Goal: Transaction & Acquisition: Purchase product/service

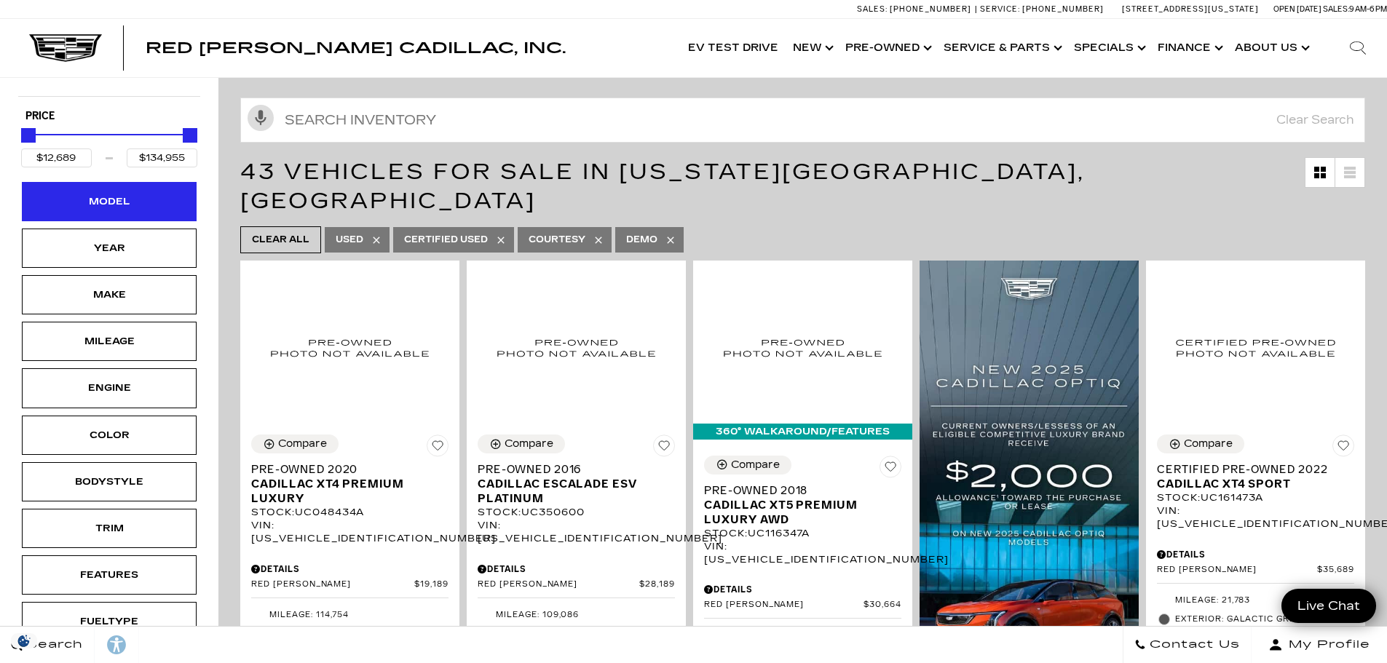
click at [102, 194] on div "Model" at bounding box center [109, 202] width 73 height 16
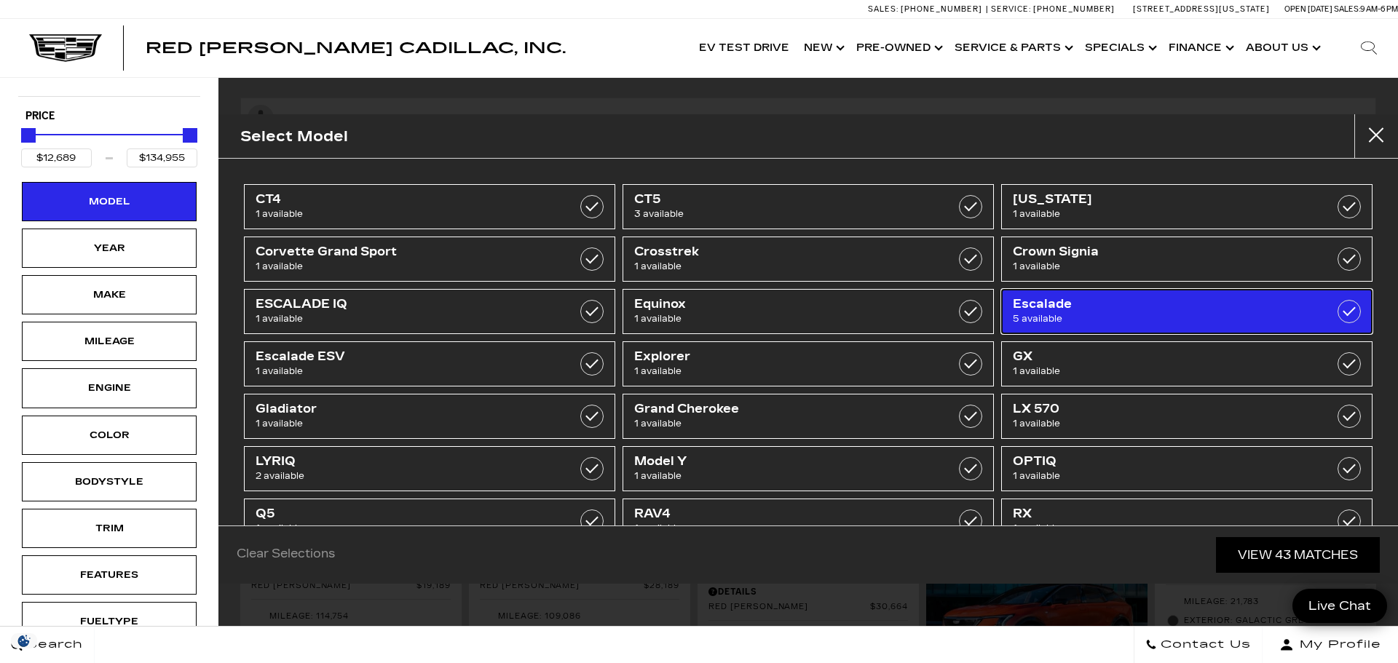
click at [1046, 312] on span "5 available" at bounding box center [1161, 319] width 296 height 15
type input "$50,189"
type input "$98,689"
checkbox input "true"
click at [1046, 312] on span "5 available" at bounding box center [1161, 319] width 296 height 15
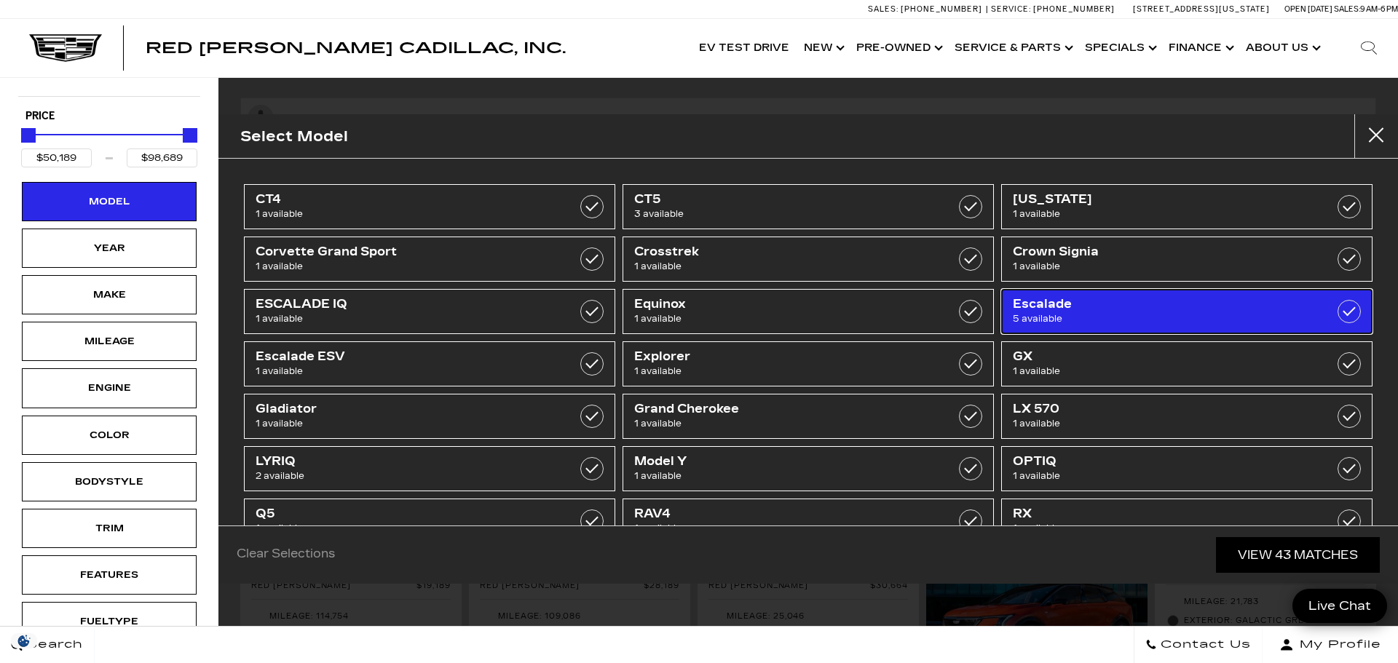
type input "$12,689"
type input "$134,955"
checkbox input "false"
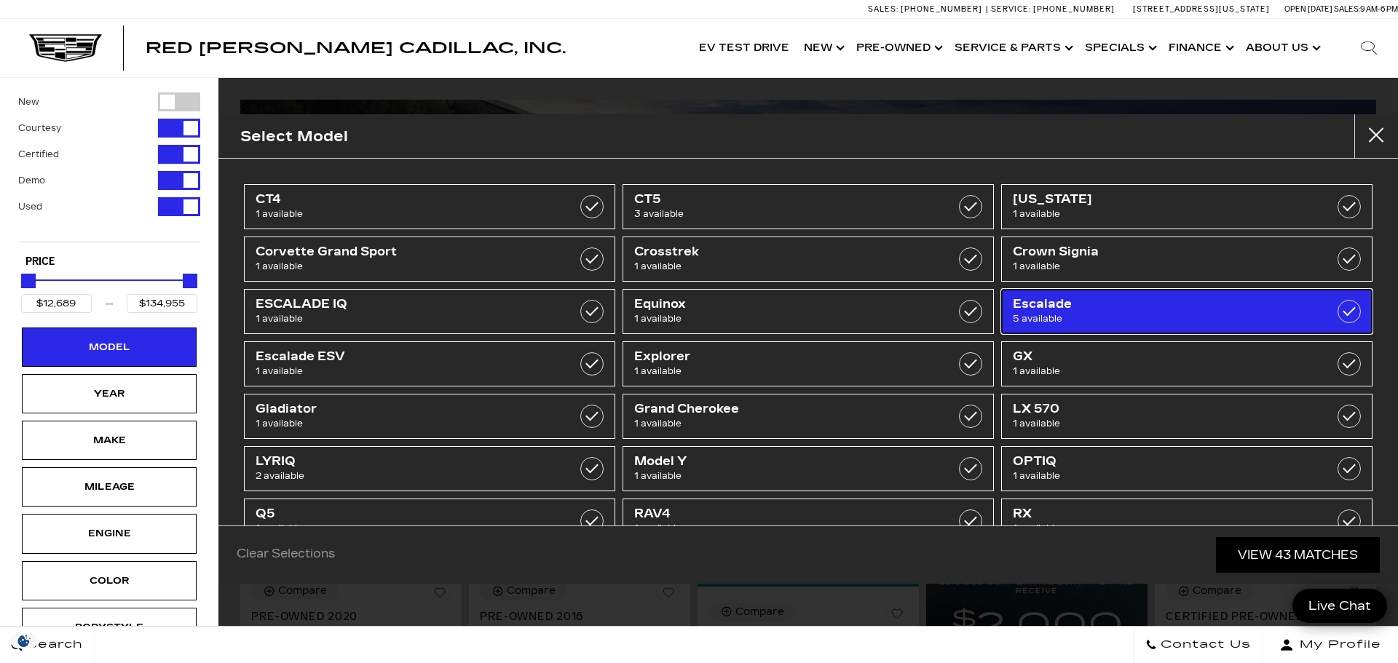
click at [1046, 312] on span "5 available" at bounding box center [1161, 319] width 296 height 15
type input "$50,189"
type input "$98,689"
checkbox input "true"
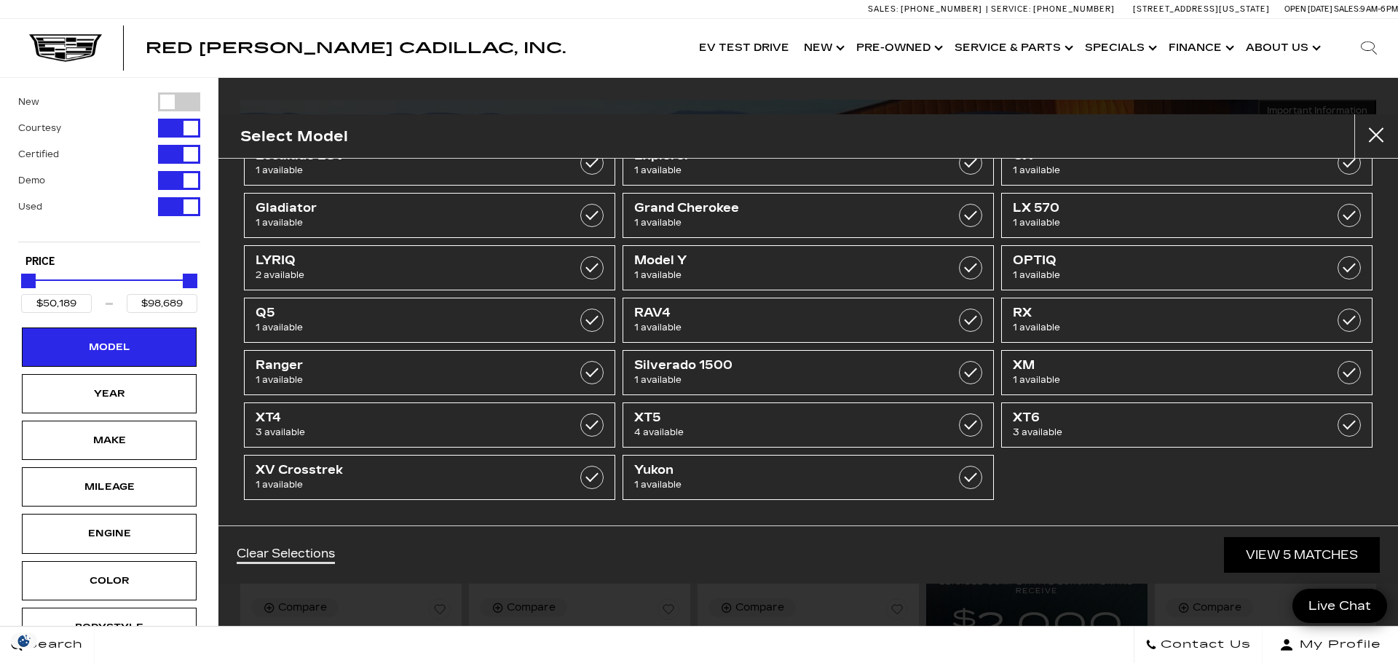
drag, startPoint x: 693, startPoint y: 566, endPoint x: 688, endPoint y: 548, distance: 18.9
click at [692, 566] on div "Clear Selections View 5 Matches" at bounding box center [807, 555] width 1179 height 58
click at [151, 383] on div "Year" at bounding box center [109, 393] width 175 height 39
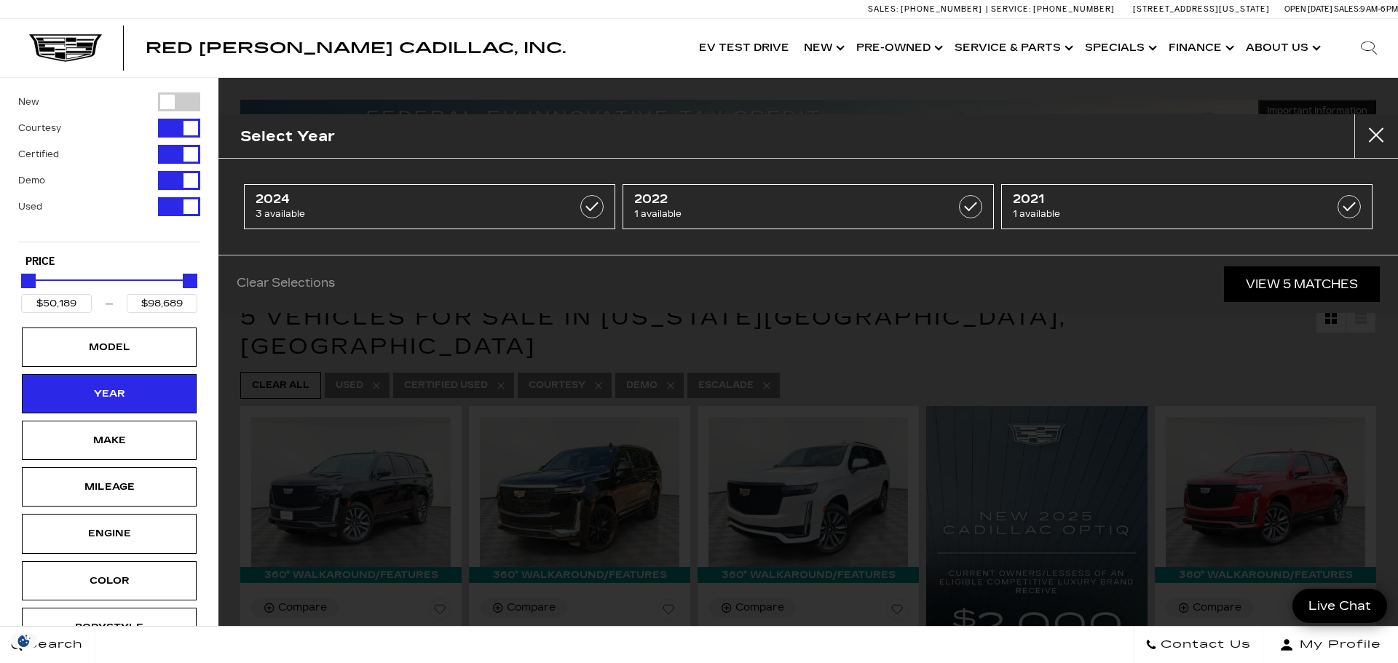
click at [1126, 303] on div "Clear Selections View 5 Matches" at bounding box center [807, 284] width 1179 height 58
click at [1271, 277] on link "View 5 Matches" at bounding box center [1302, 284] width 156 height 36
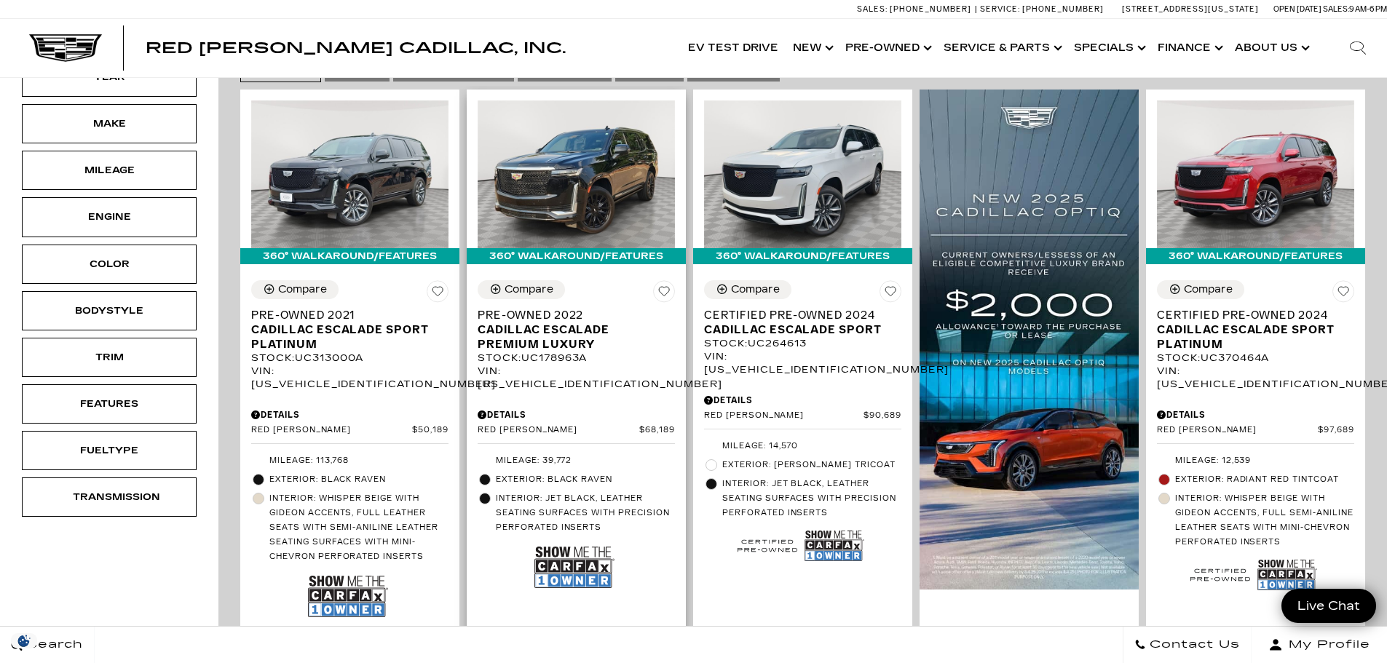
scroll to position [291, 0]
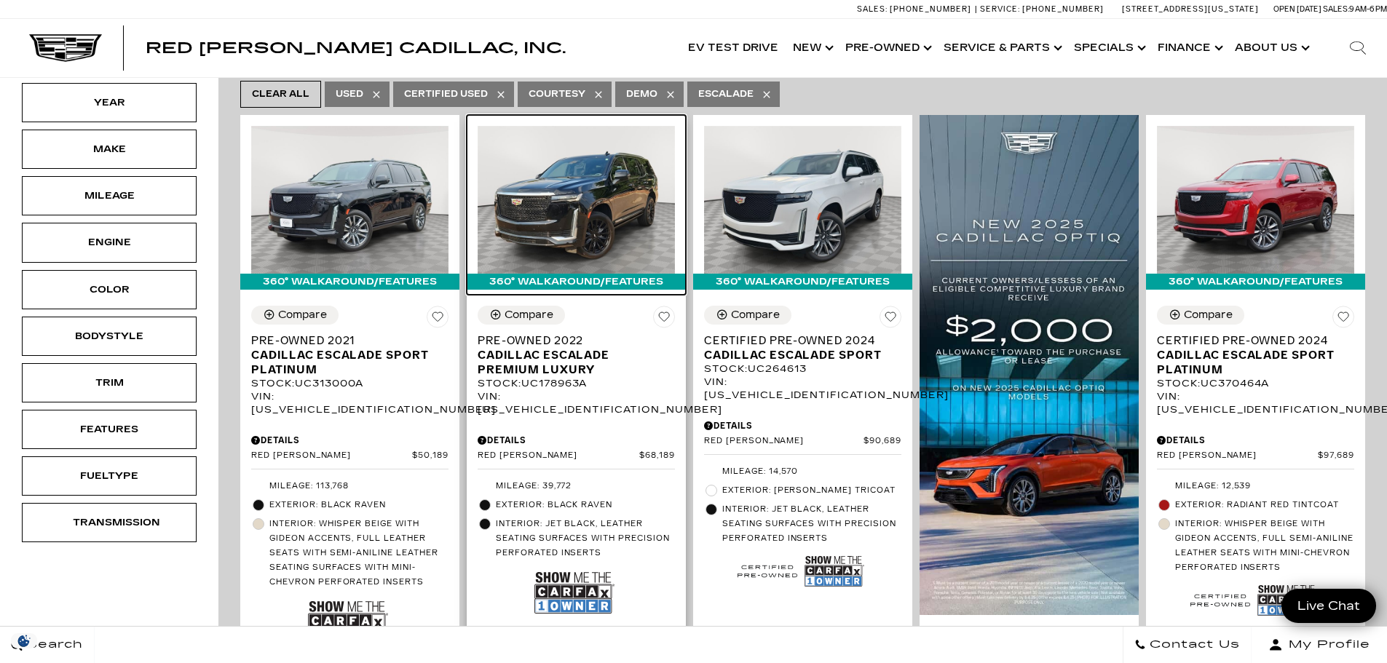
click at [610, 218] on img at bounding box center [576, 200] width 197 height 148
